Goal: Check status

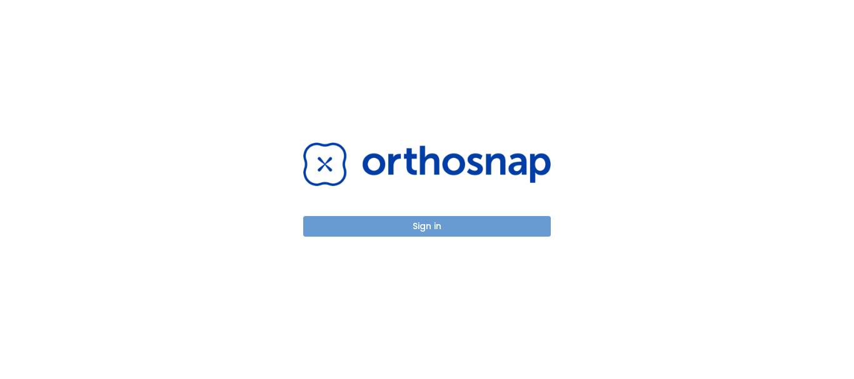
click at [425, 228] on button "Sign in" at bounding box center [426, 226] width 247 height 21
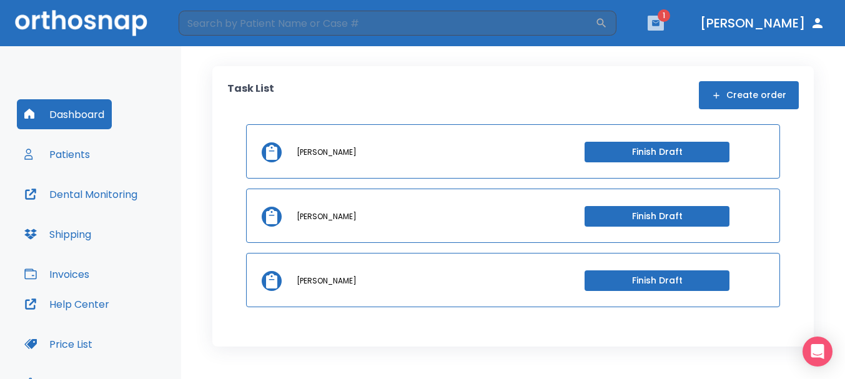
click at [660, 23] on icon "button" at bounding box center [655, 23] width 7 height 6
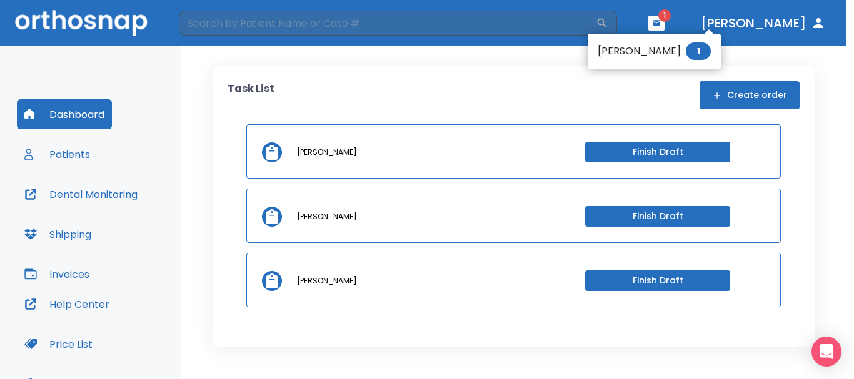
click at [657, 48] on li "[PERSON_NAME] 1" at bounding box center [653, 51] width 133 height 25
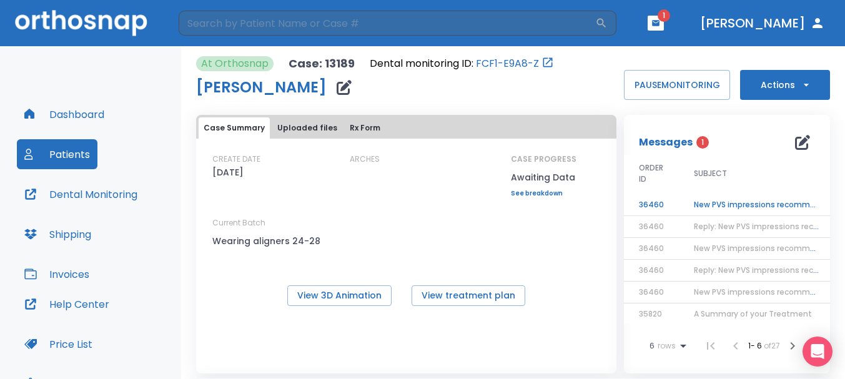
click at [709, 209] on td "New PVS impressions recommended" at bounding box center [757, 205] width 156 height 22
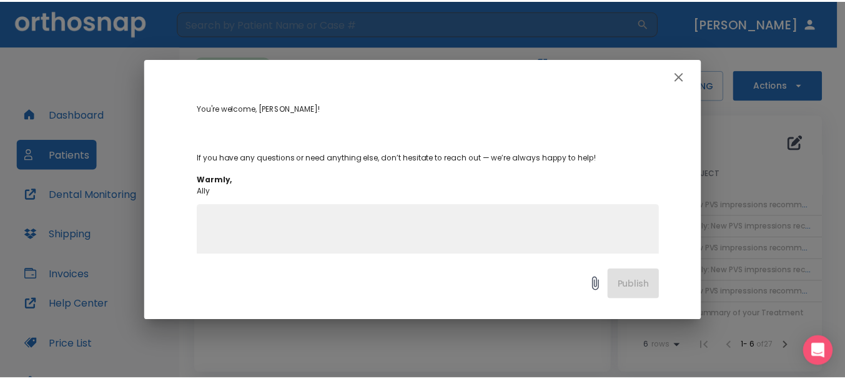
scroll to position [125, 0]
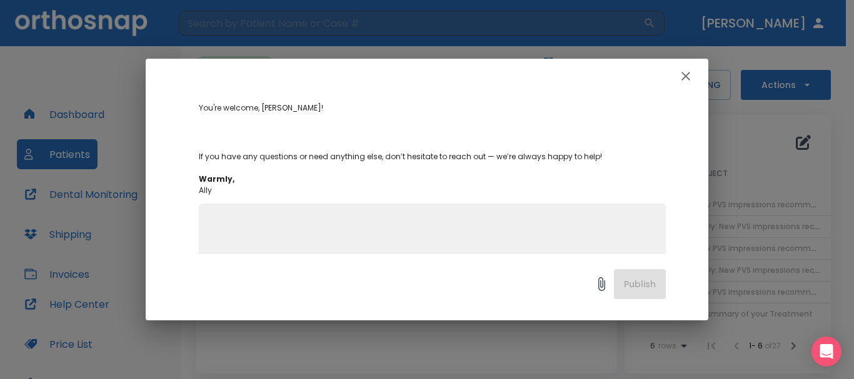
click at [679, 76] on icon "button" at bounding box center [685, 76] width 15 height 15
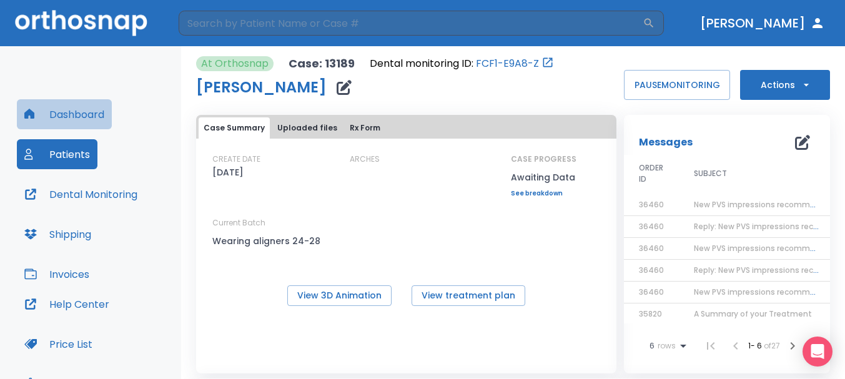
click at [95, 113] on button "Dashboard" at bounding box center [64, 114] width 95 height 30
